Goal: Check status: Check status

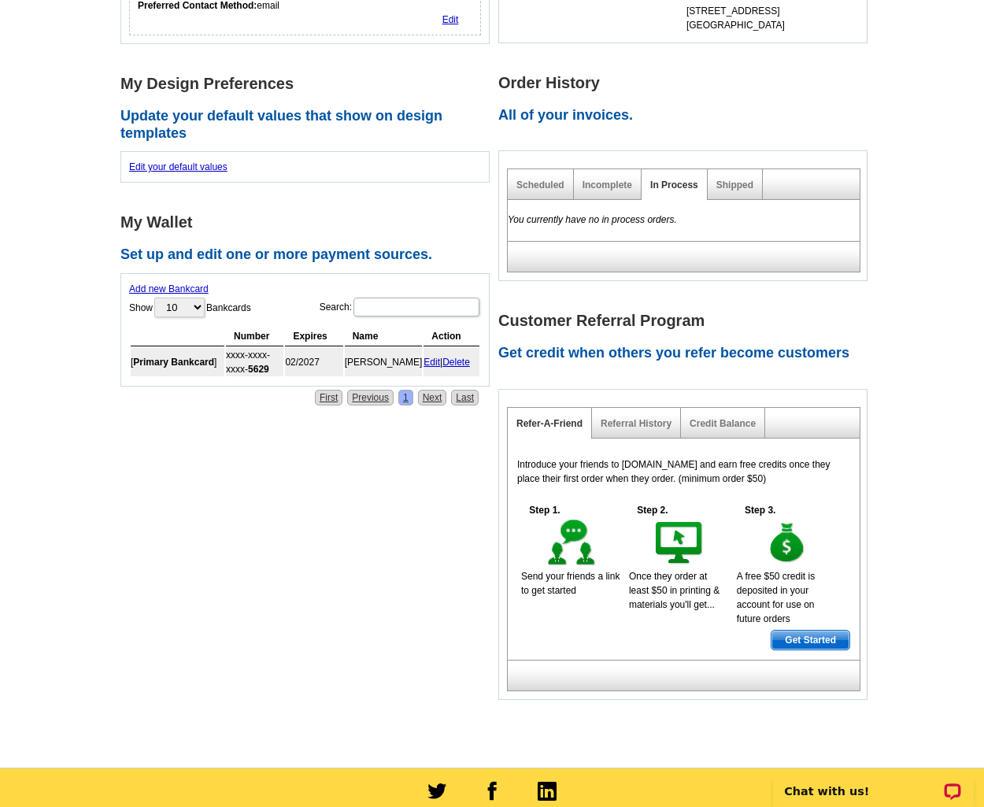
scroll to position [587, 0]
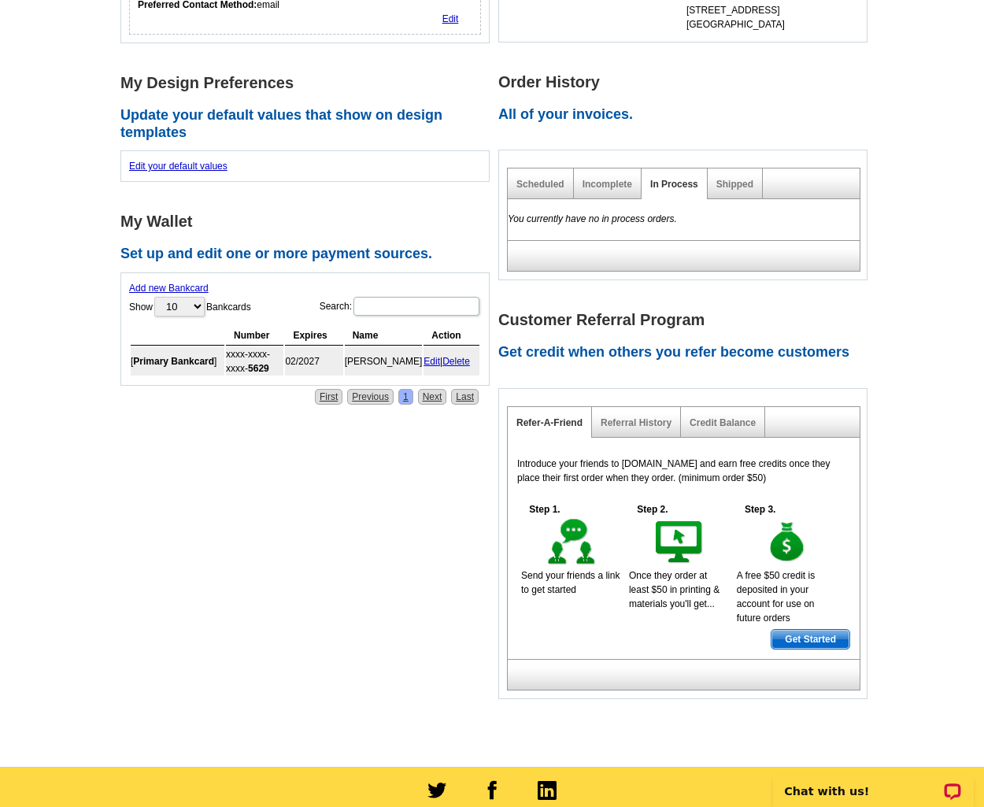
click at [580, 106] on h2 "All of your invoices." at bounding box center [687, 114] width 378 height 17
click at [729, 179] on link "Shipped" at bounding box center [734, 184] width 37 height 11
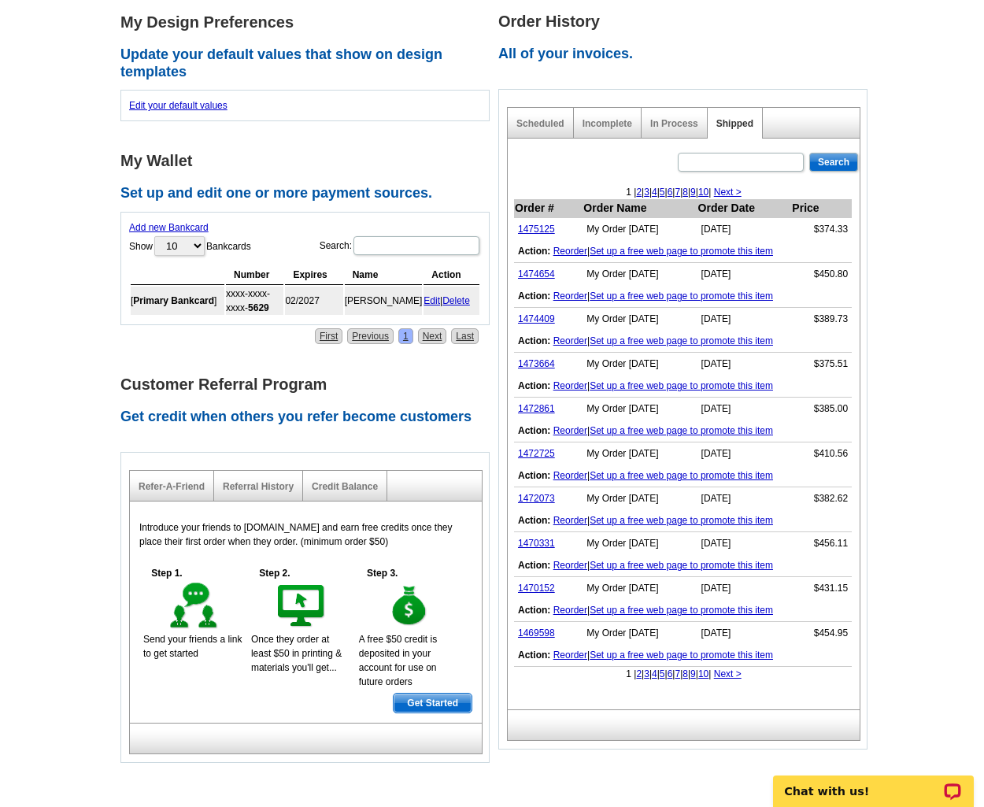
scroll to position [649, 0]
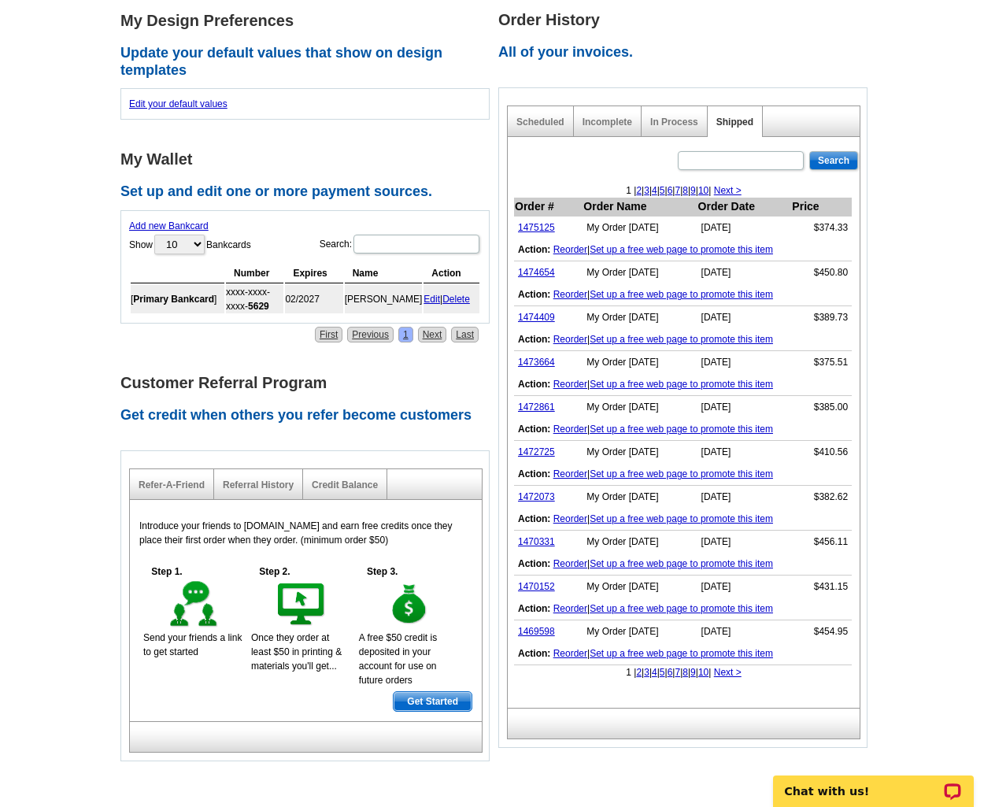
click at [636, 185] on link "2" at bounding box center [639, 190] width 6 height 11
click at [671, 185] on link "3" at bounding box center [674, 190] width 6 height 11
click at [539, 267] on link "1466192" at bounding box center [536, 272] width 37 height 11
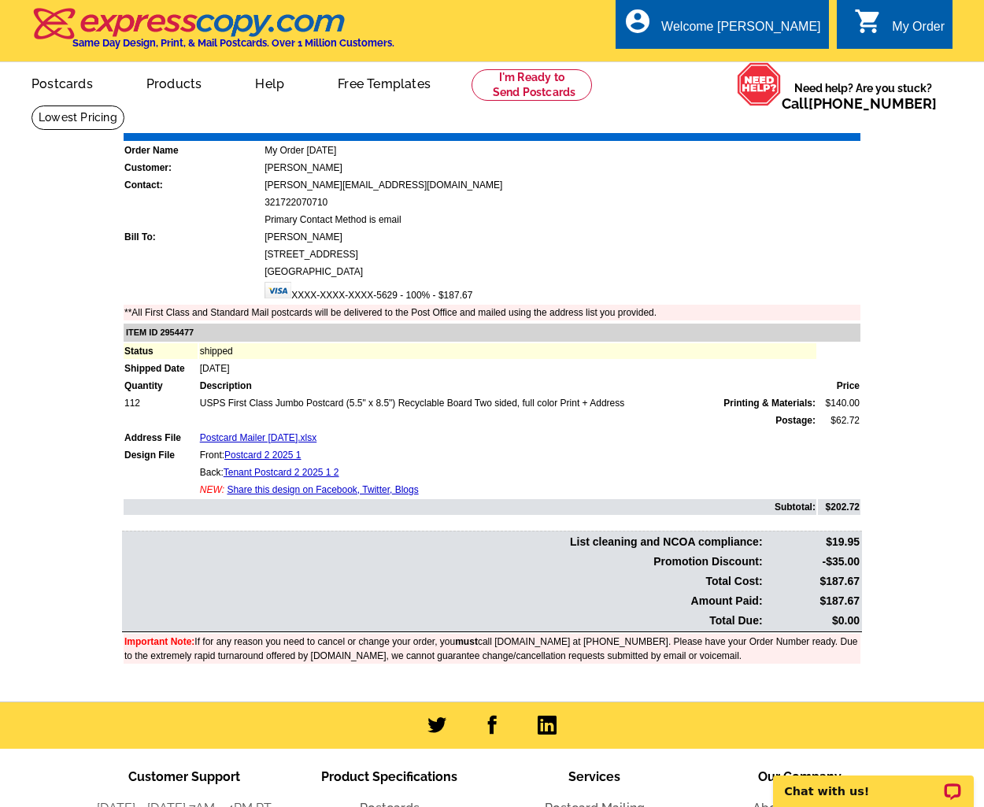
scroll to position [229, 0]
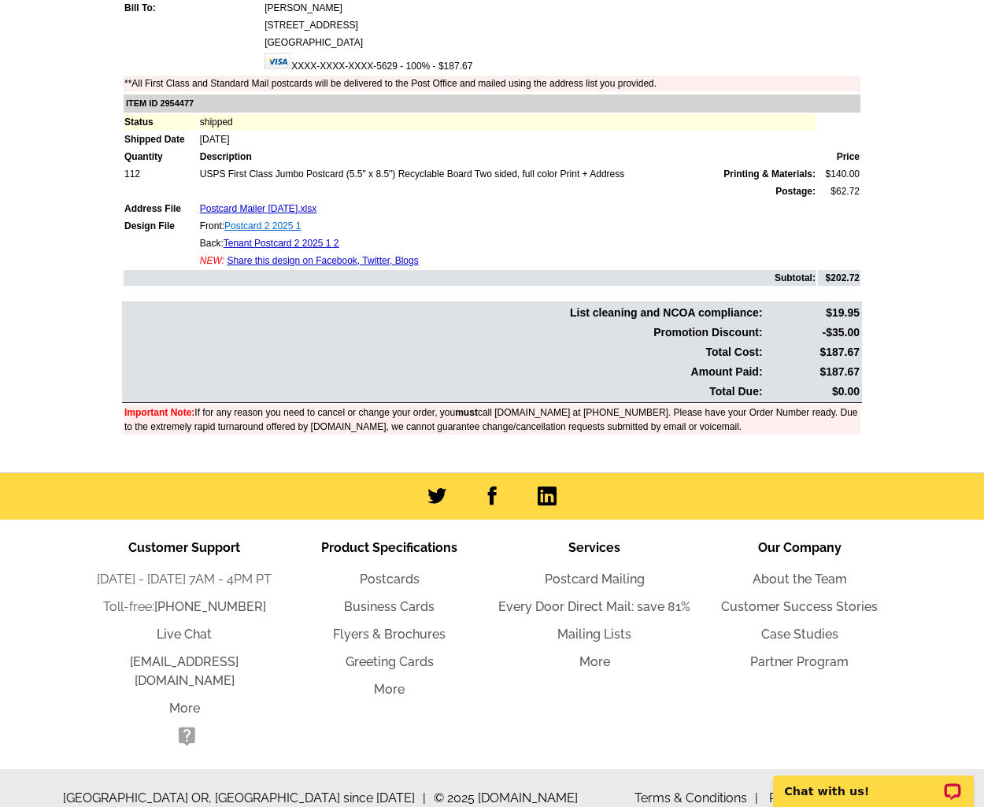
click at [261, 230] on link "Postcard 2 2025 1" at bounding box center [262, 225] width 76 height 11
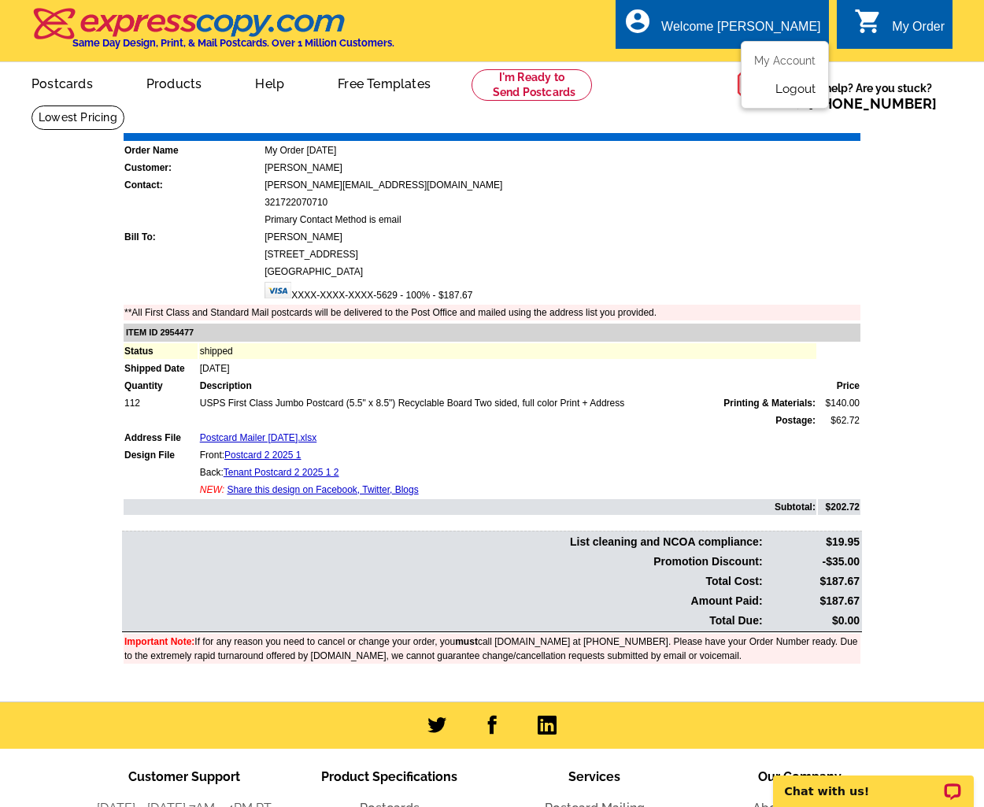
click at [797, 92] on link "Logout" at bounding box center [795, 89] width 40 height 14
